Goal: Book appointment/travel/reservation

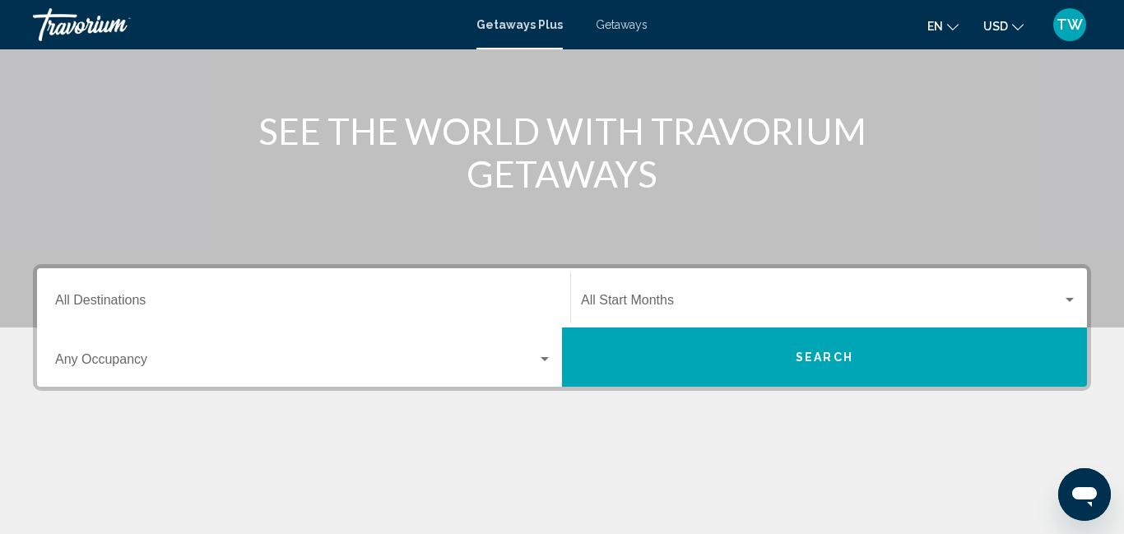
scroll to position [165, 0]
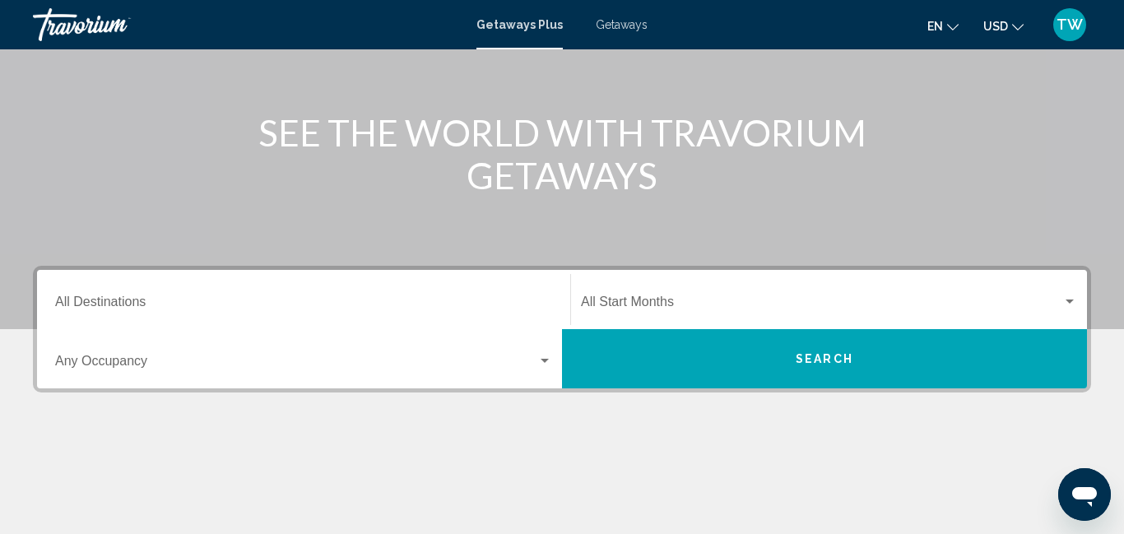
click at [696, 368] on button "Search" at bounding box center [824, 358] width 525 height 59
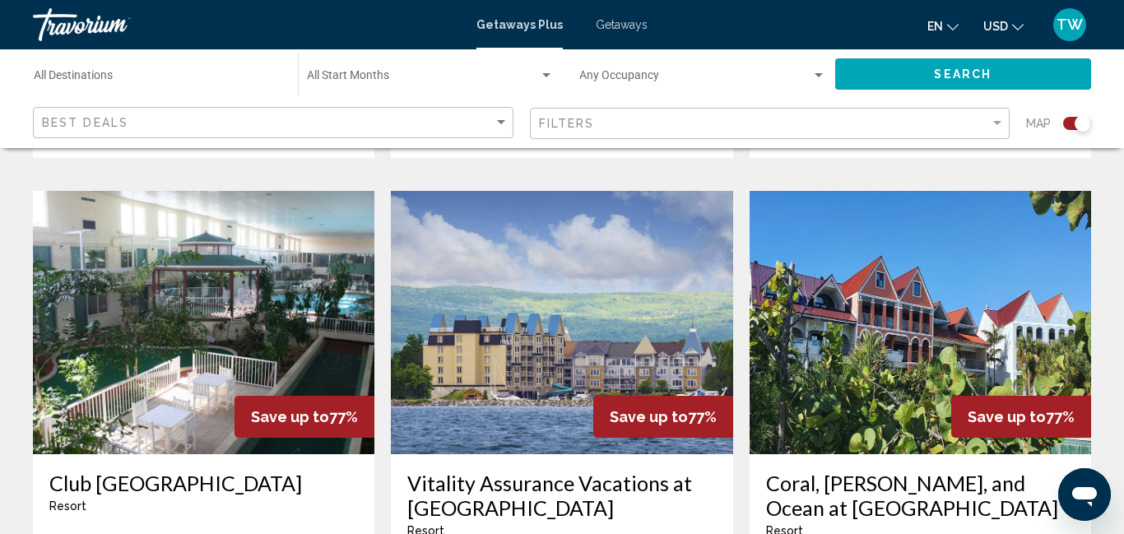
scroll to position [1086, 0]
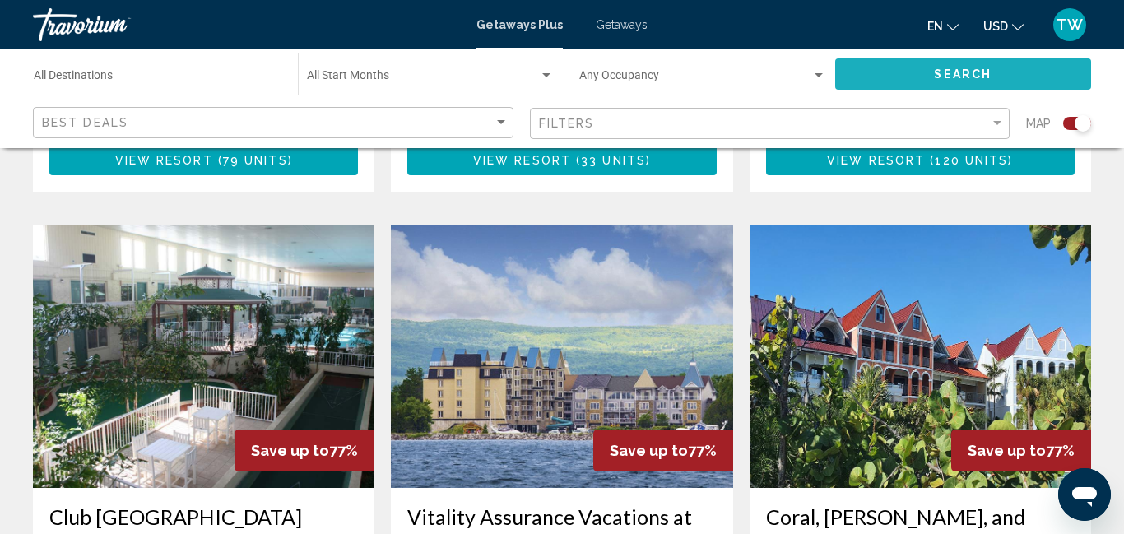
click at [975, 76] on span "Search" at bounding box center [963, 74] width 58 height 13
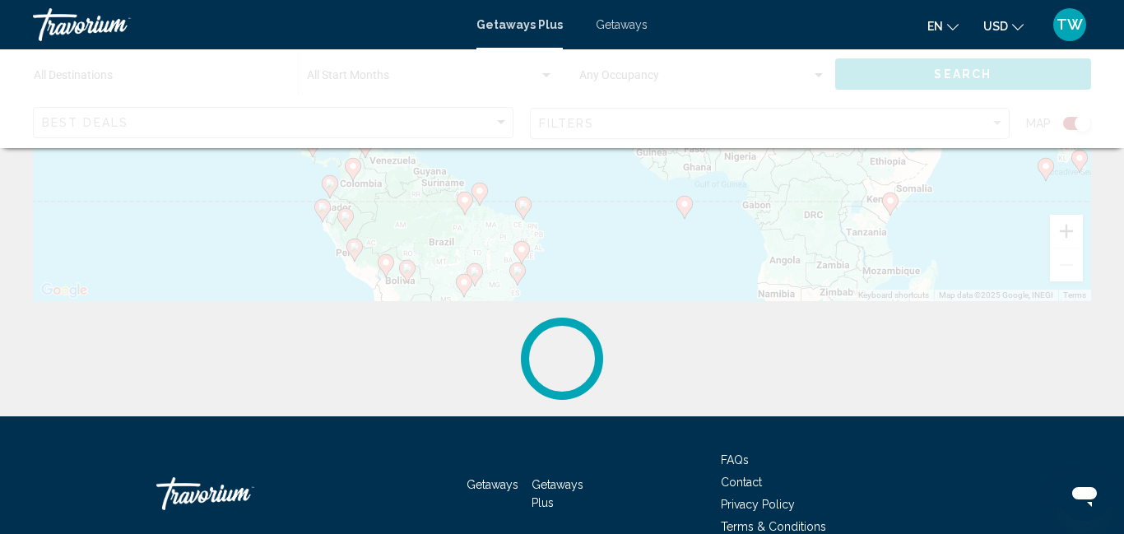
scroll to position [0, 0]
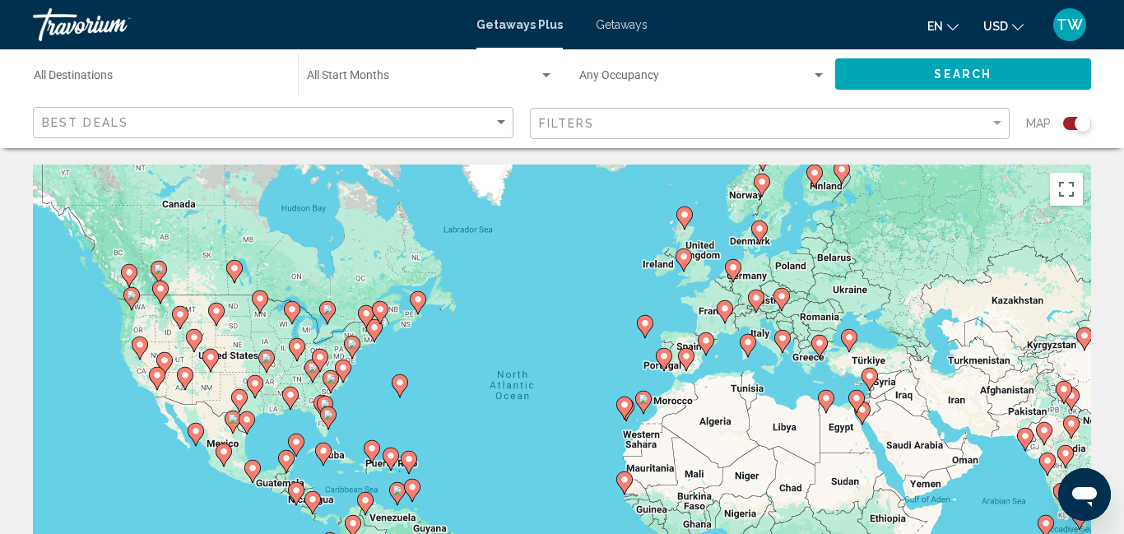
click at [353, 344] on image "Main content" at bounding box center [352, 344] width 10 height 10
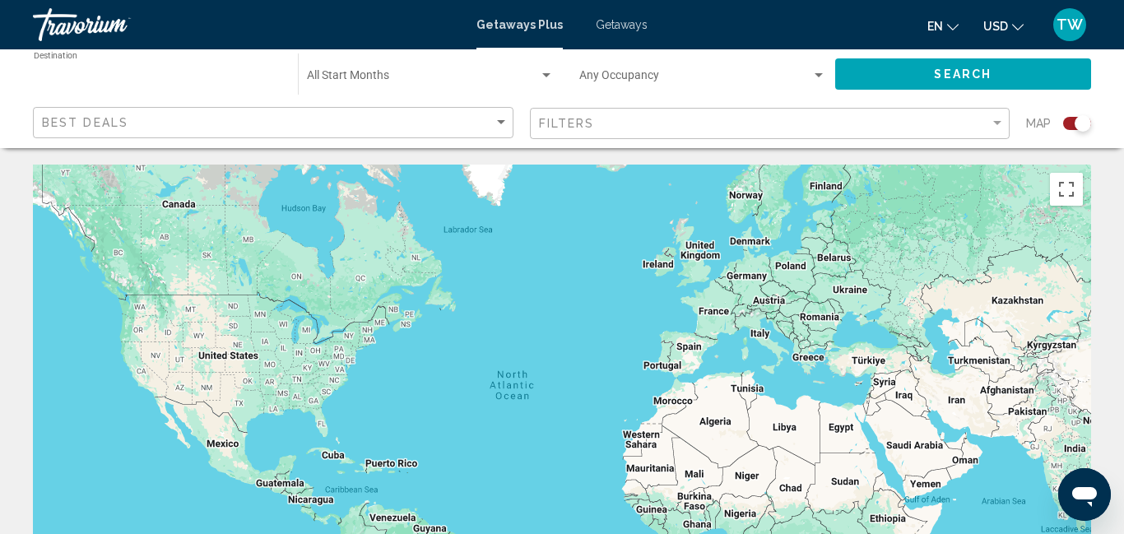
type input "**********"
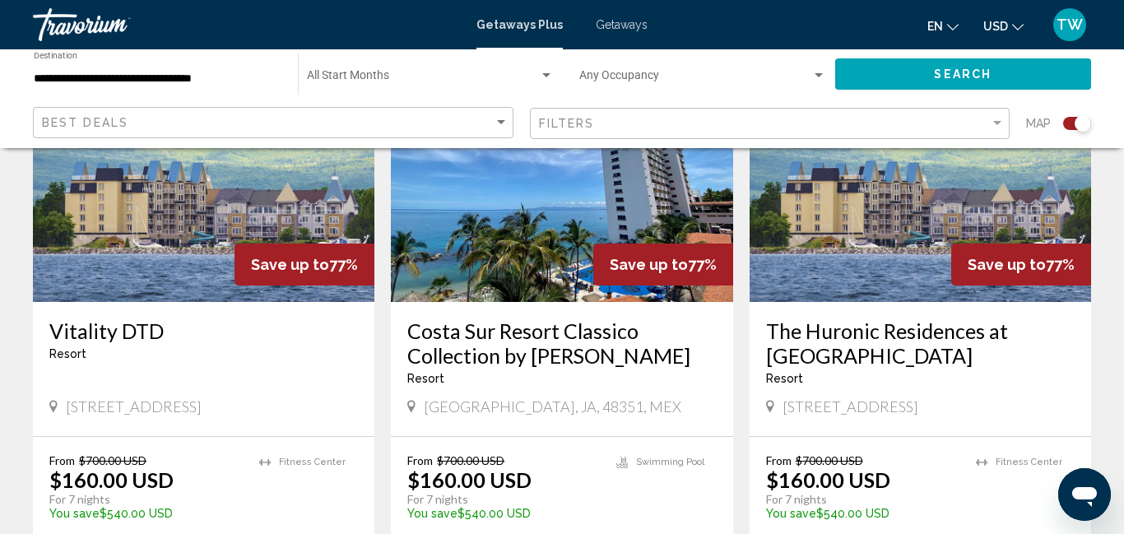
scroll to position [1908, 0]
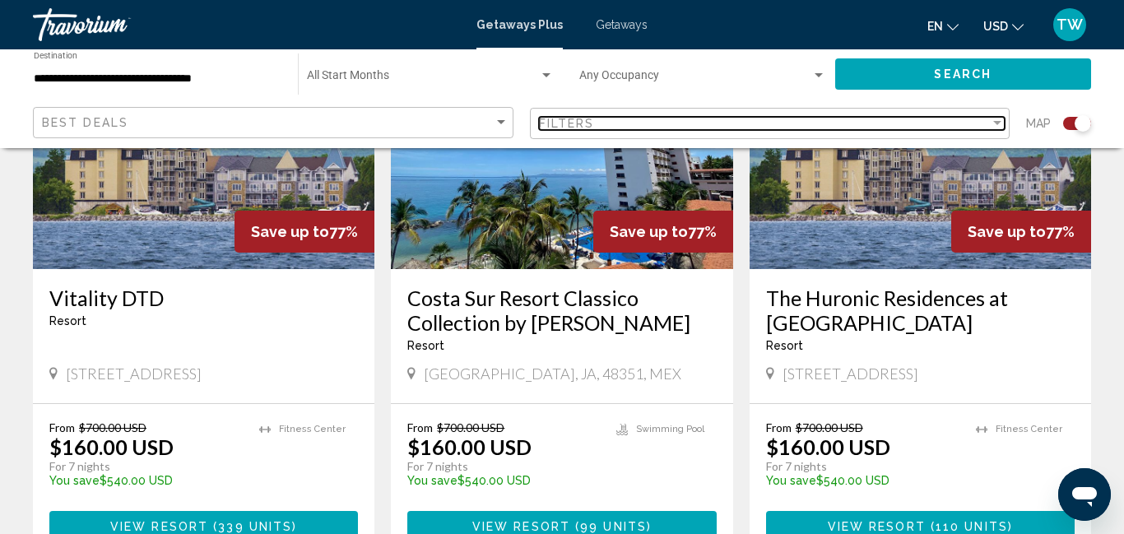
click at [999, 119] on div "Filter" at bounding box center [996, 123] width 15 height 13
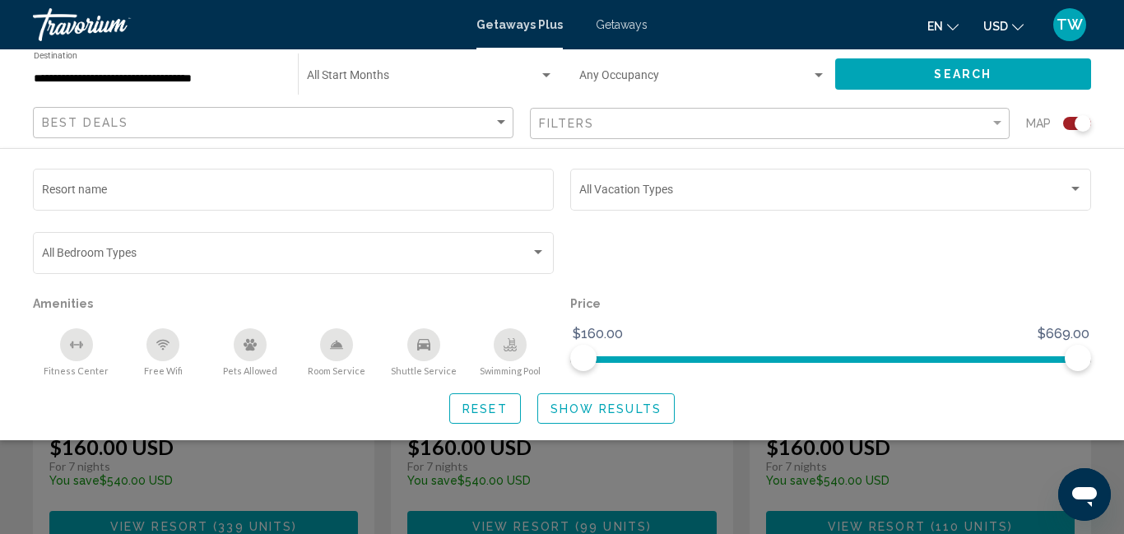
click at [228, 134] on div "Best Deals" at bounding box center [275, 123] width 466 height 30
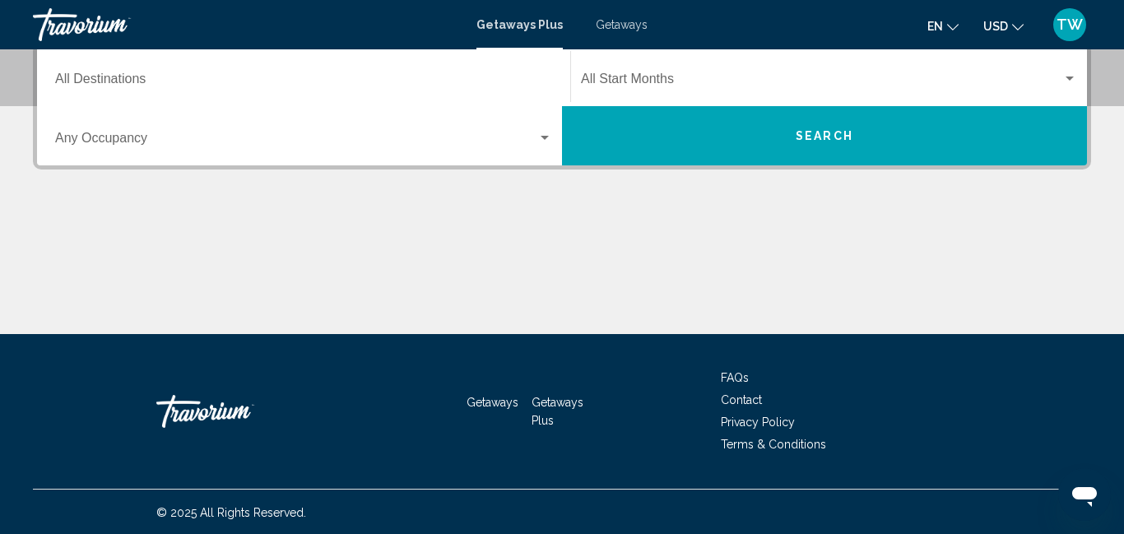
scroll to position [389, 0]
